Goal: Transaction & Acquisition: Purchase product/service

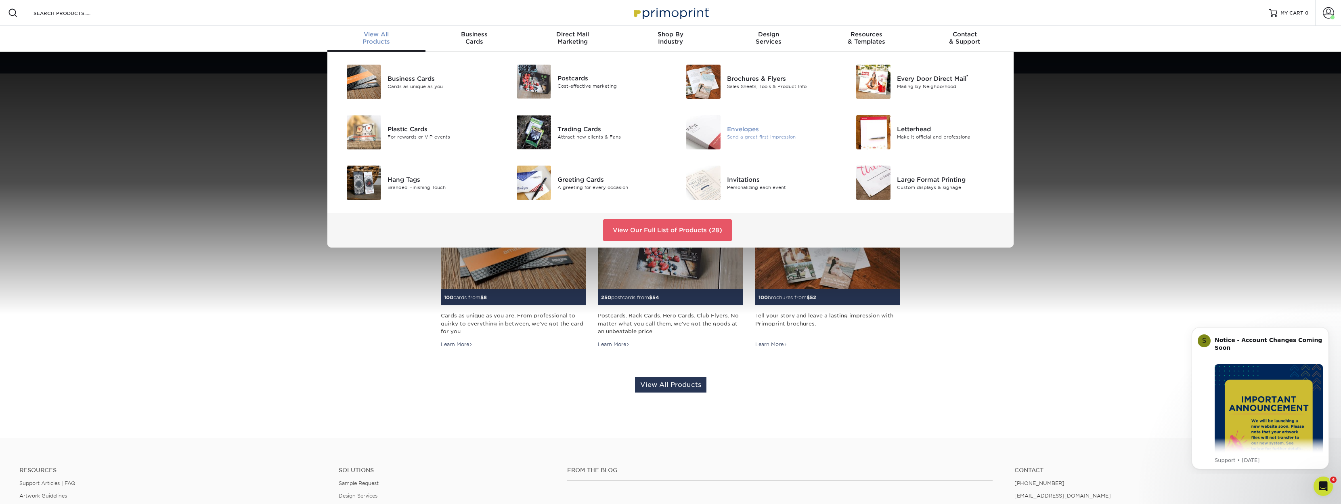
click at [745, 131] on div "Envelopes" at bounding box center [780, 128] width 107 height 9
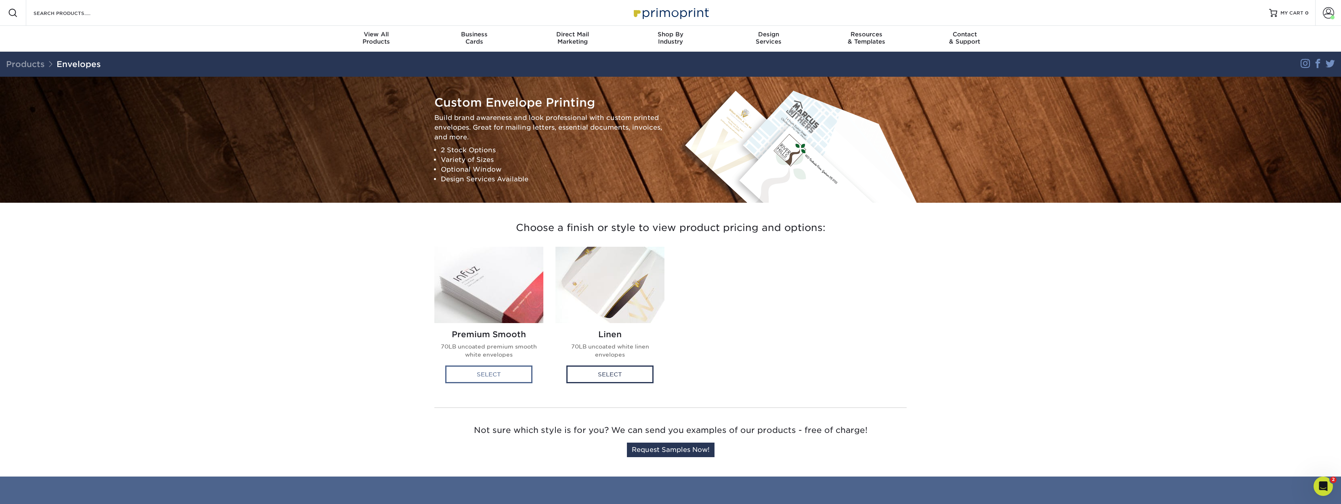
click at [491, 379] on div "Select" at bounding box center [488, 374] width 87 height 18
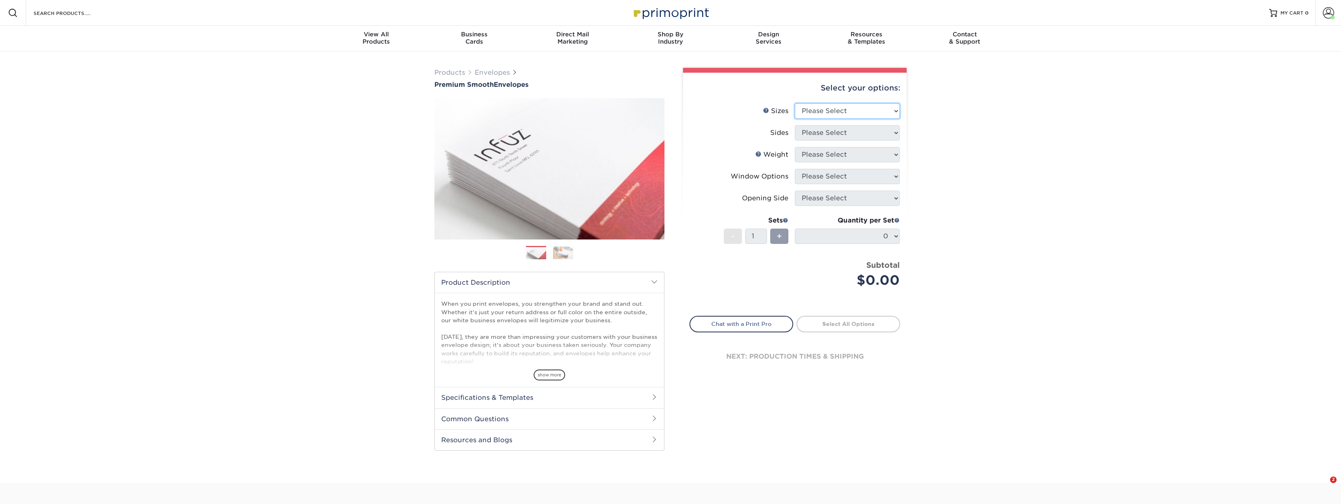
click at [863, 106] on select "Please Select 8.875" x 3.875" 4.125" x 9.5" 5.25" x 7.25" 9" x 12"" at bounding box center [847, 110] width 105 height 15
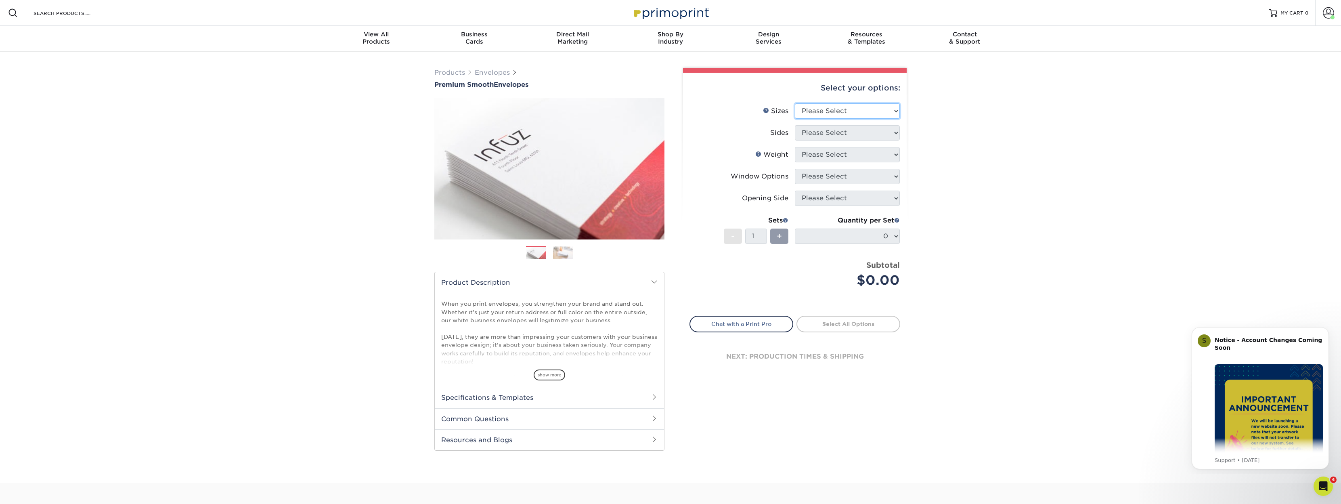
select select "3.88x8.88"
click at [795, 103] on select "Please Select 8.875" x 3.875" 4.125" x 9.5" 5.25" x 7.25" 9" x 12"" at bounding box center [847, 110] width 105 height 15
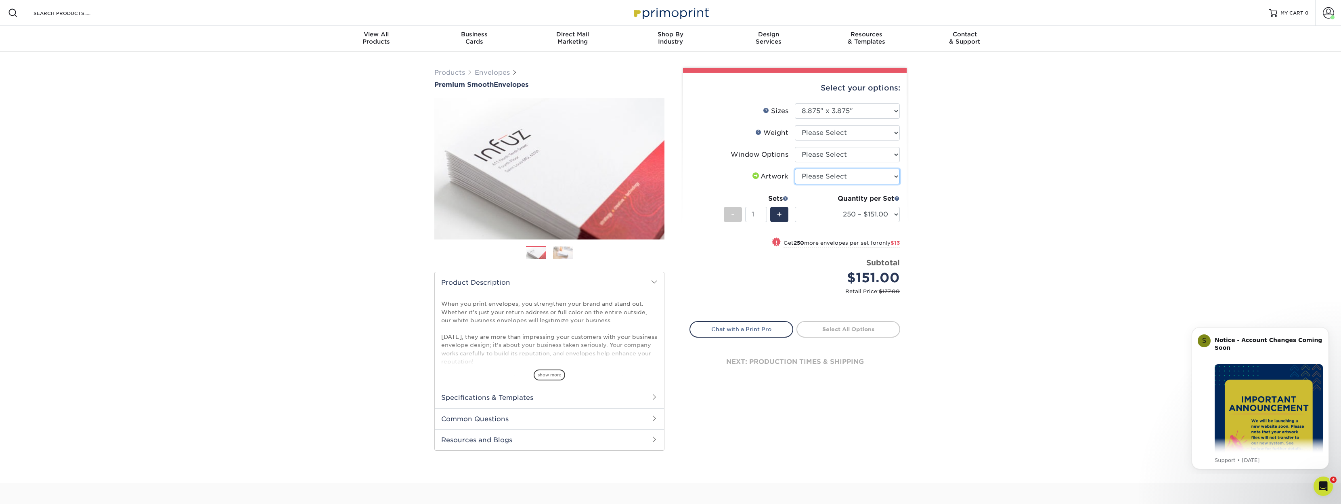
click at [830, 170] on select "Please Select I will upload files I need a design - $50" at bounding box center [847, 176] width 105 height 15
select select "upload"
click at [795, 169] on select "Please Select I will upload files I need a design - $50" at bounding box center [847, 176] width 105 height 15
click at [885, 209] on select "250 – $151.00 500 – $164.00 1000 – $196.00 2500 – $304.00 5000 – $446.00 10000 …" at bounding box center [847, 214] width 105 height 15
click at [1020, 223] on div "Products Envelopes Premium Smooth Envelopes Previous Next / /" at bounding box center [670, 267] width 1341 height 431
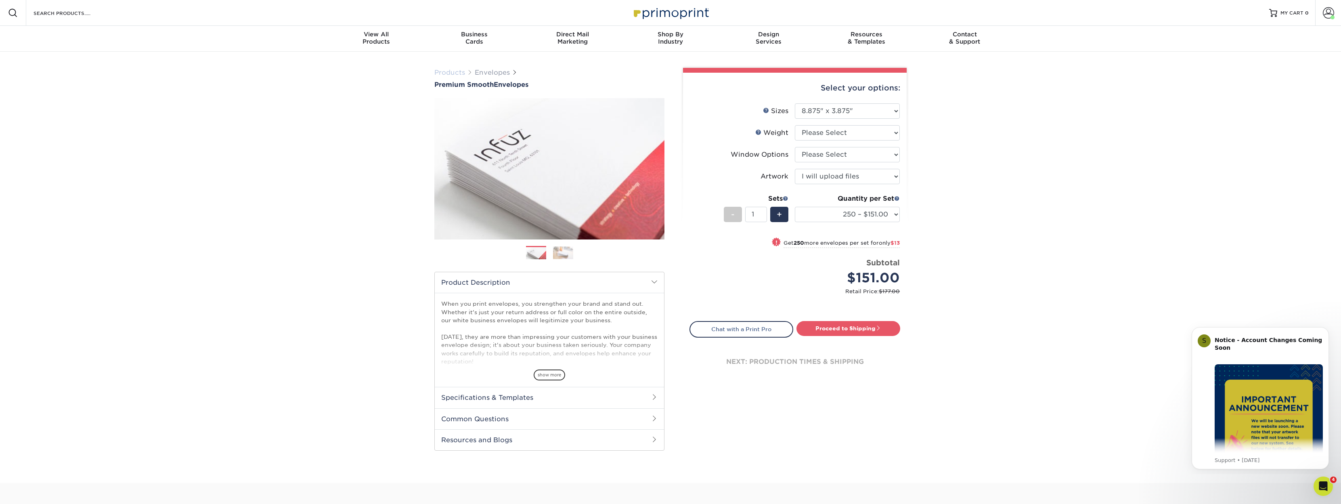
click at [440, 69] on link "Products" at bounding box center [449, 73] width 31 height 8
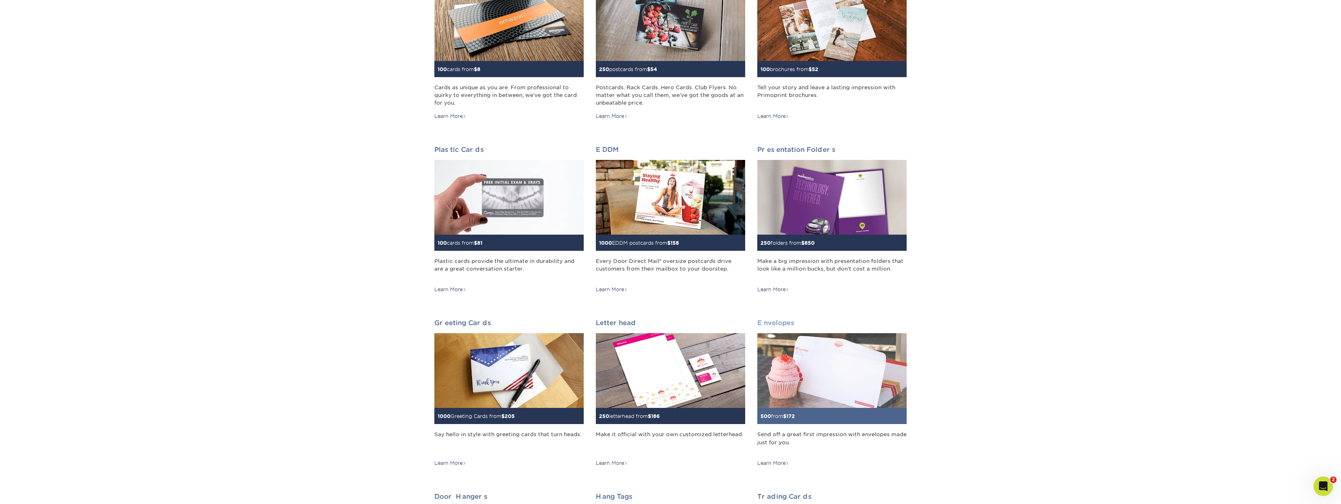
scroll to position [242, 0]
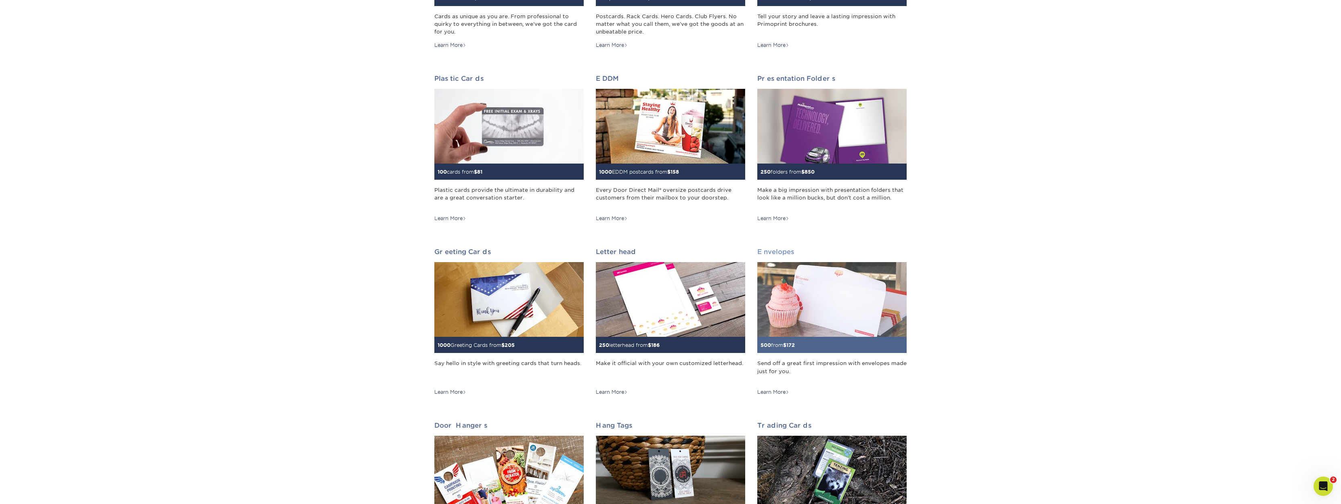
click at [840, 294] on img at bounding box center [831, 299] width 149 height 75
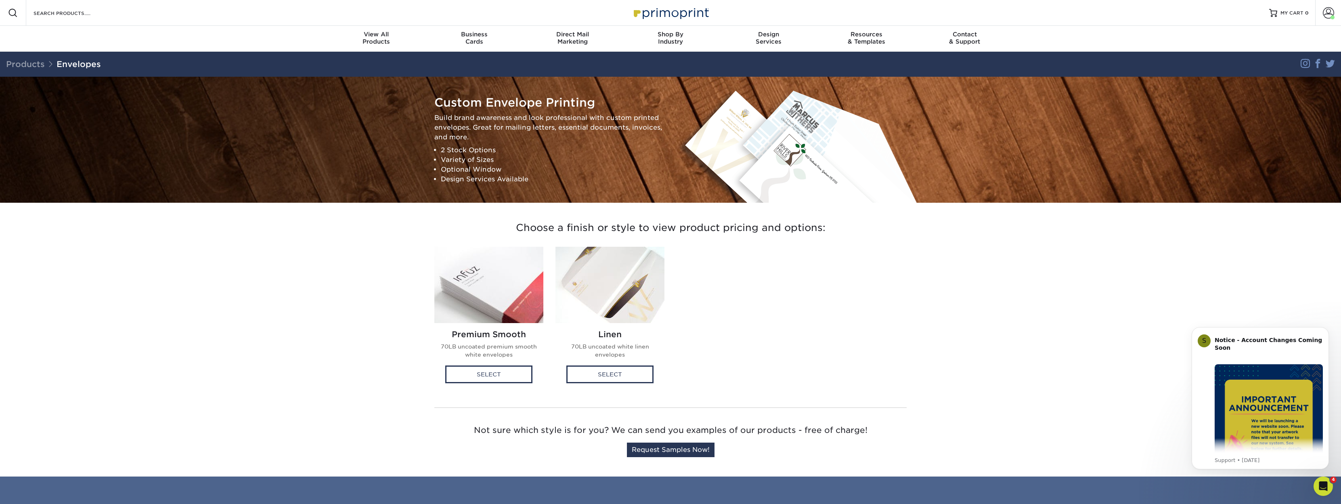
drag, startPoint x: 570, startPoint y: 238, endPoint x: 580, endPoint y: 240, distance: 10.6
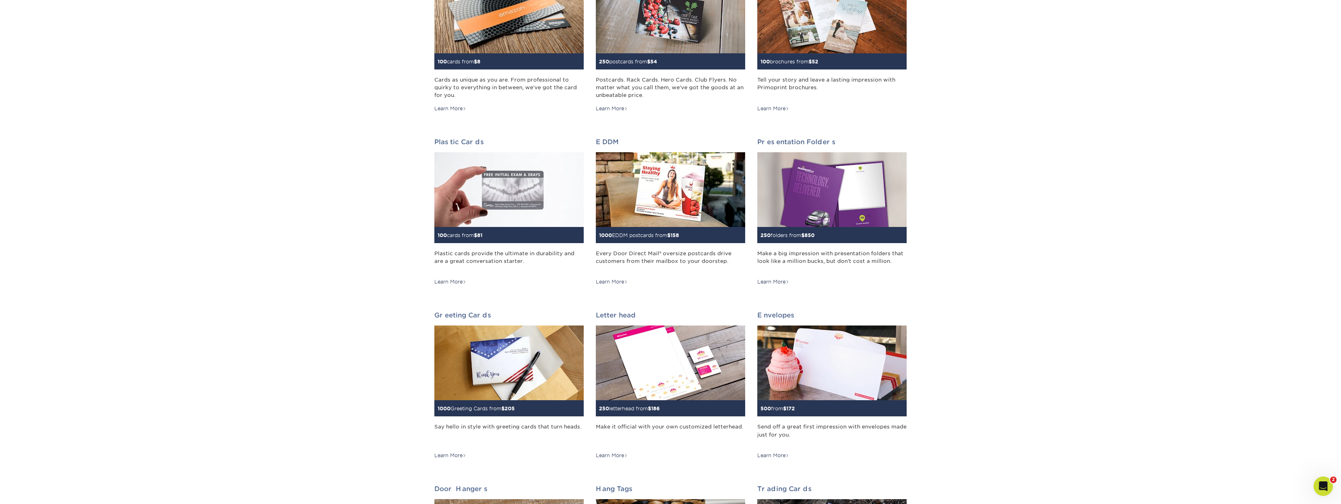
scroll to position [202, 0]
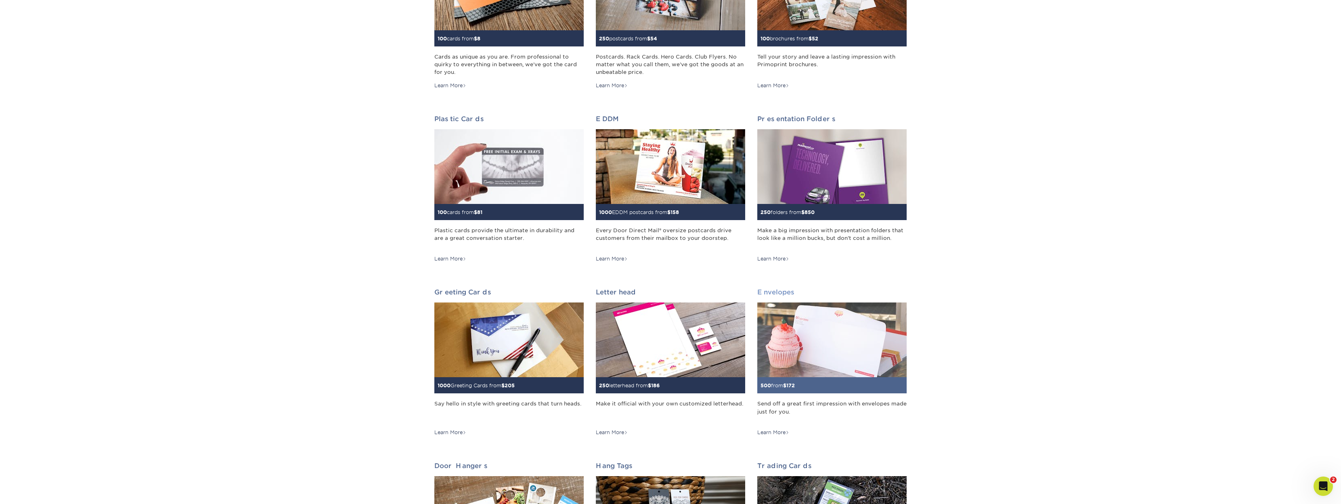
click at [850, 361] on img at bounding box center [831, 339] width 149 height 75
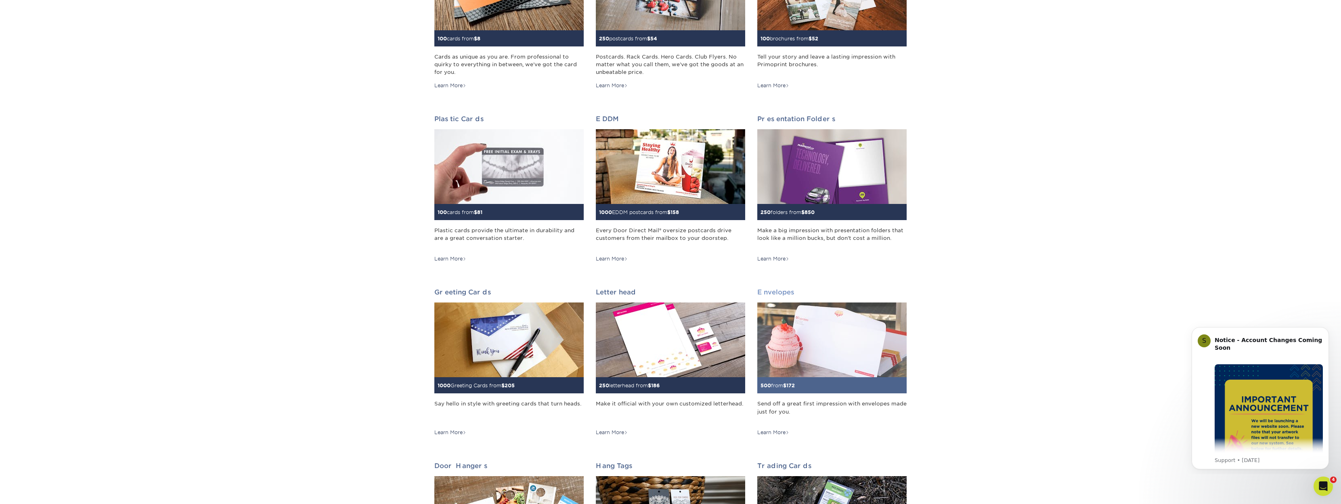
scroll to position [0, 0]
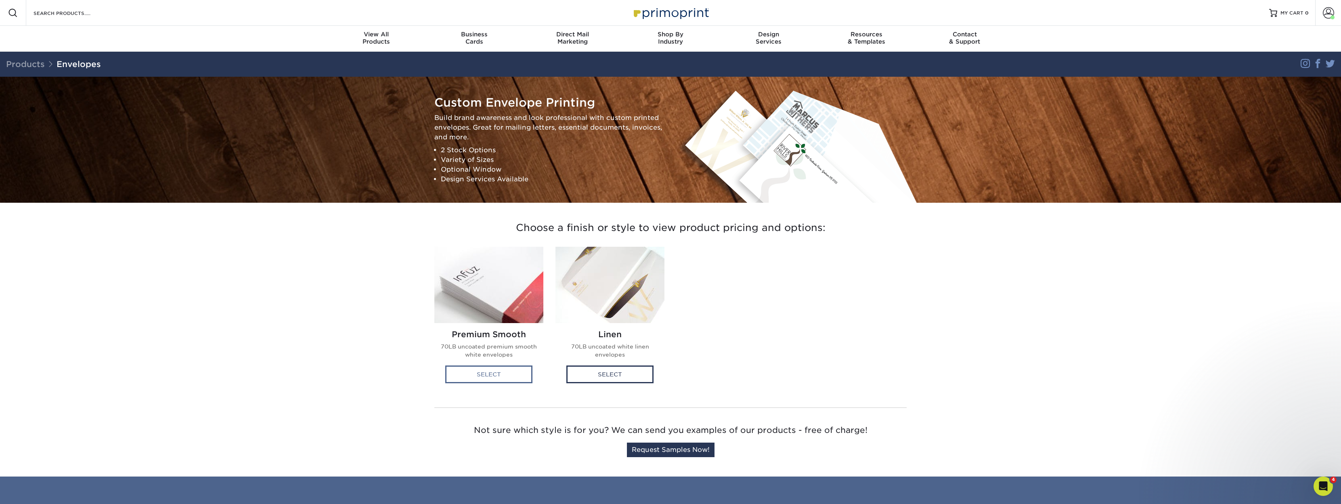
click at [498, 371] on div "Select" at bounding box center [488, 374] width 87 height 18
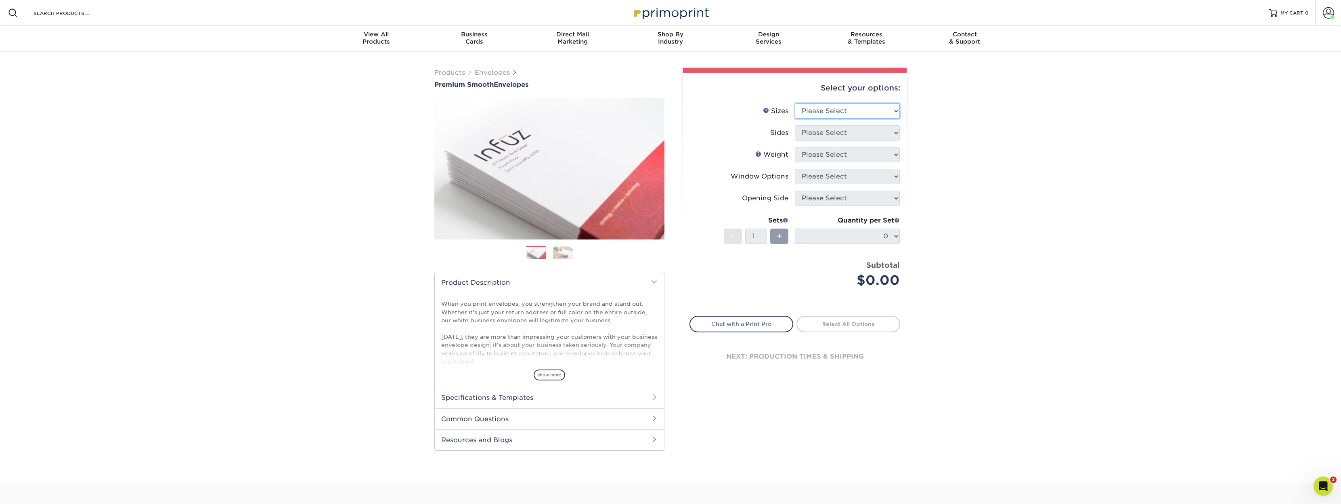
click at [848, 109] on select "Please Select 8.875" x 3.875" 4.125" x 9.5" 5.25" x 7.25" 9" x 12"" at bounding box center [847, 110] width 105 height 15
select select "3.88x8.88"
click at [795, 103] on select "Please Select 8.875" x 3.875" 4.125" x 9.5" 5.25" x 7.25" 9" x 12"" at bounding box center [847, 110] width 105 height 15
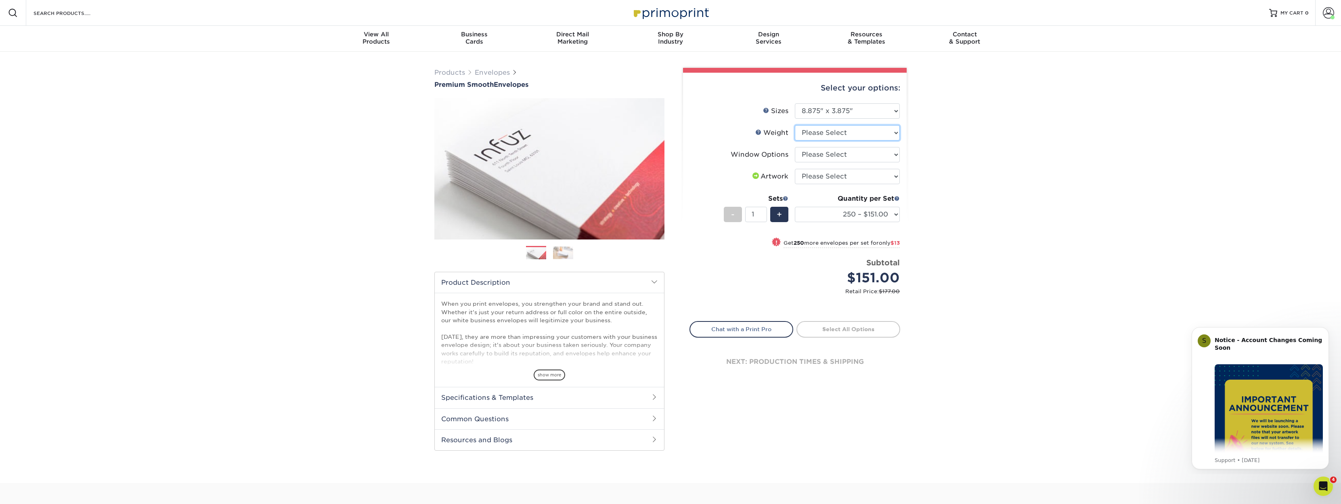
click at [892, 132] on select "Please Select 70LB" at bounding box center [847, 132] width 105 height 15
select select "70LB"
click at [795, 125] on select "Please Select 70LB" at bounding box center [847, 132] width 105 height 15
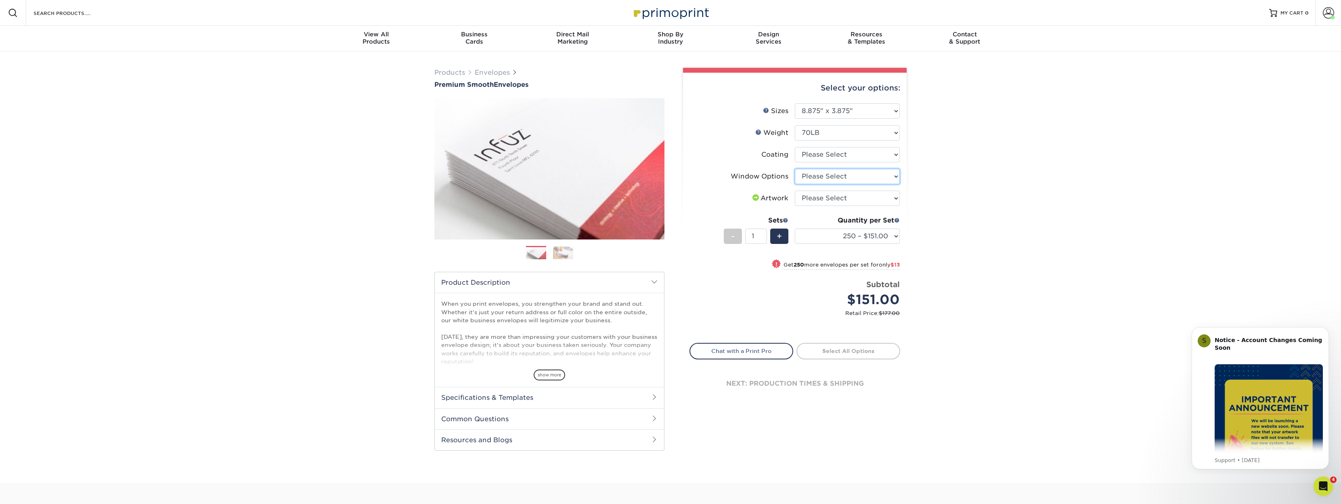
click at [833, 178] on select "Please Select No Window Window (Left Side)" at bounding box center [847, 176] width 105 height 15
select select "1f9e9f9f-4237-4243-ba79-49052844f6e6"
click at [795, 169] on select "Please Select No Window Window (Left Side)" at bounding box center [847, 176] width 105 height 15
click at [873, 201] on select "Please Select I will upload files I need a design - $50" at bounding box center [847, 198] width 105 height 15
select select "upload"
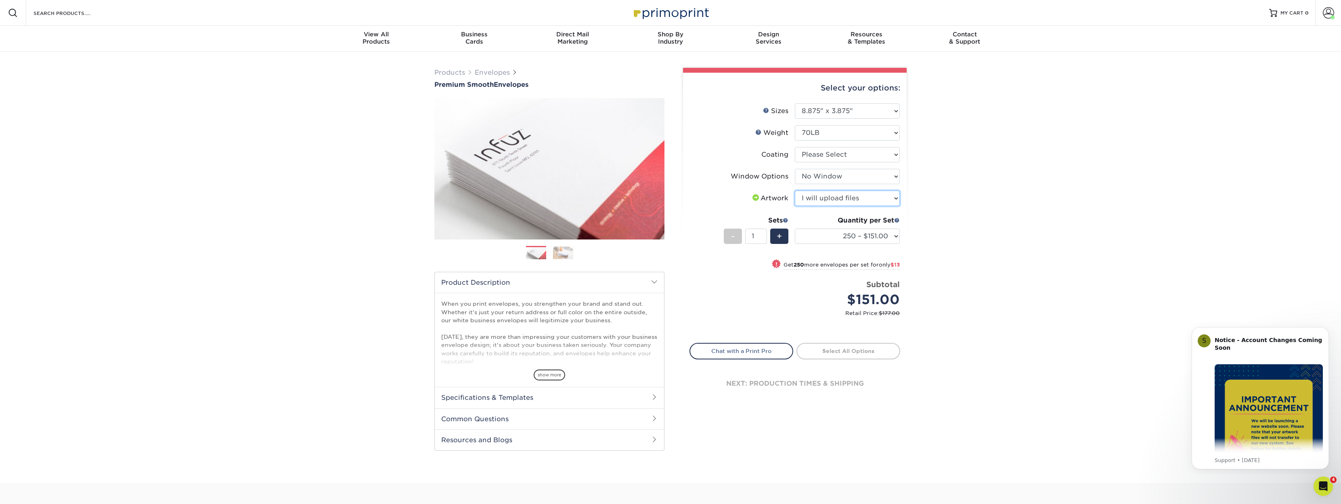
click at [795, 191] on select "Please Select I will upload files I need a design - $50" at bounding box center [847, 198] width 105 height 15
click at [892, 232] on select "250 – $151.00 500 – $164.00 1000 – $196.00 2500 – $304.00 5000 – $446.00 10000 …" at bounding box center [847, 236] width 105 height 15
click at [872, 236] on select "250 – $151.00 500 – $164.00 1000 – $196.00 2500 – $304.00 5000 – $446.00 10000 …" at bounding box center [847, 236] width 105 height 15
select select "500 – $164.00"
click at [795, 229] on select "250 – $151.00 500 – $164.00 1000 – $196.00 2500 – $304.00 5000 – $446.00 10000 …" at bounding box center [847, 236] width 105 height 15
